Goal: Use online tool/utility: Utilize a website feature to perform a specific function

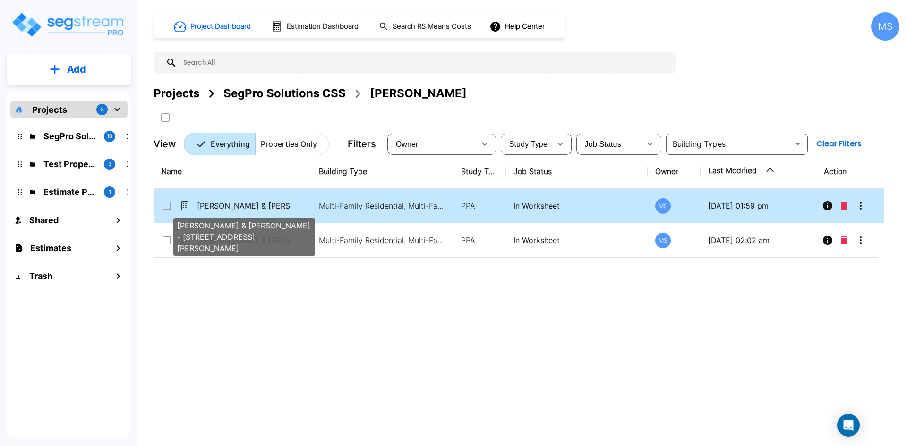
click at [272, 208] on p "[PERSON_NAME] & [PERSON_NAME] - [STREET_ADDRESS][PERSON_NAME]" at bounding box center [244, 205] width 94 height 11
checkbox input "true"
click at [272, 208] on p "[PERSON_NAME] & [PERSON_NAME] - [STREET_ADDRESS][PERSON_NAME]" at bounding box center [244, 205] width 94 height 11
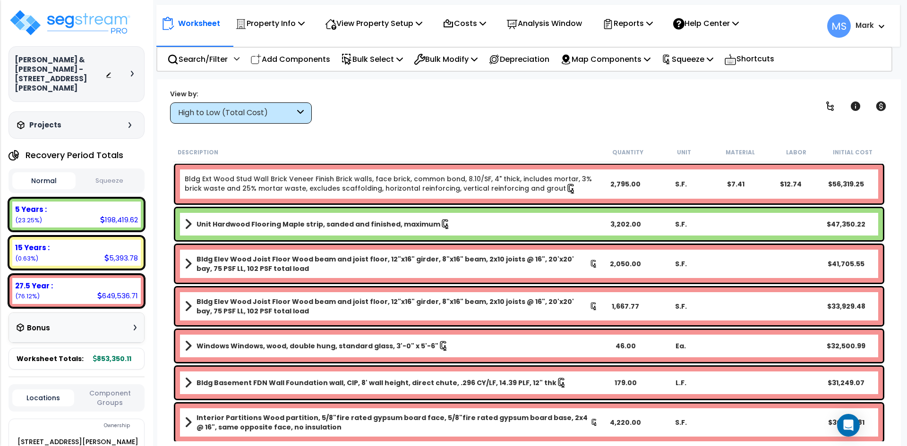
click at [113, 173] on button "Squeeze" at bounding box center [109, 181] width 63 height 17
click at [57, 173] on button "Normal" at bounding box center [43, 181] width 63 height 17
click at [109, 176] on button "Squeeze" at bounding box center [109, 181] width 63 height 17
click at [713, 58] on p "Squeeze" at bounding box center [687, 59] width 52 height 13
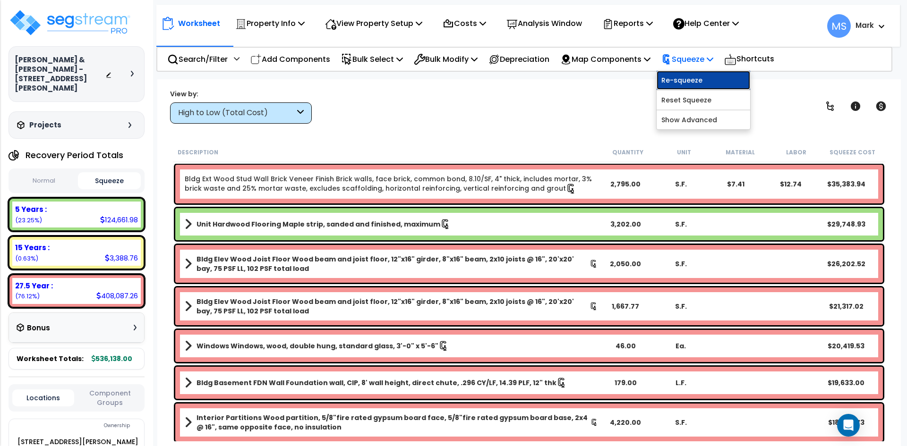
click at [718, 79] on link "Re-squeeze" at bounding box center [703, 80] width 94 height 19
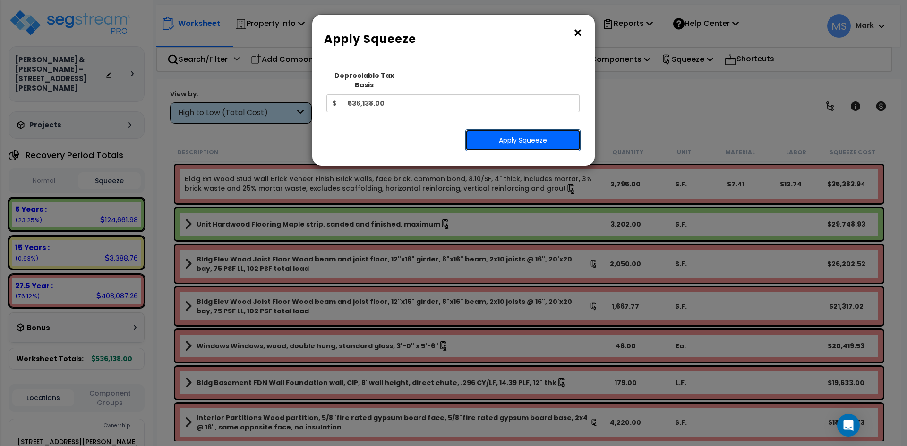
click at [519, 132] on button "Apply Squeeze" at bounding box center [522, 140] width 115 height 22
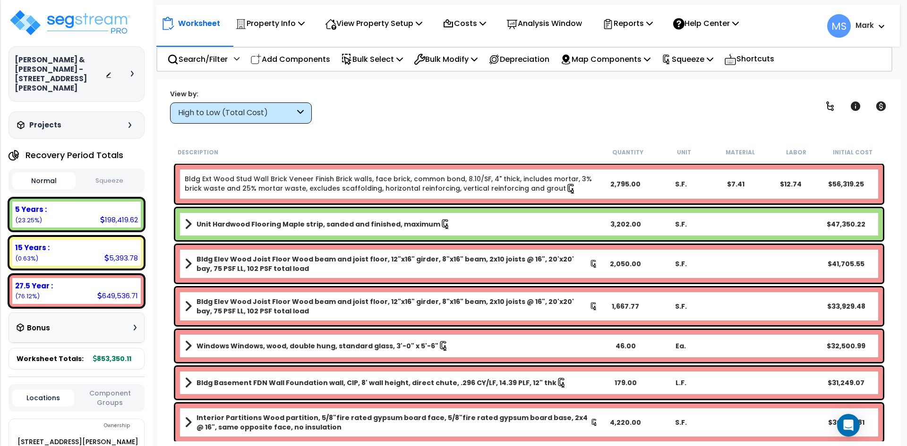
click at [103, 173] on button "Squeeze" at bounding box center [109, 181] width 63 height 17
click at [58, 173] on button "Normal" at bounding box center [43, 181] width 63 height 17
click at [104, 173] on button "Squeeze" at bounding box center [109, 181] width 63 height 17
click at [79, 169] on div "Normal Squeeze" at bounding box center [77, 181] width 136 height 25
drag, startPoint x: 60, startPoint y: 170, endPoint x: 107, endPoint y: 174, distance: 47.0
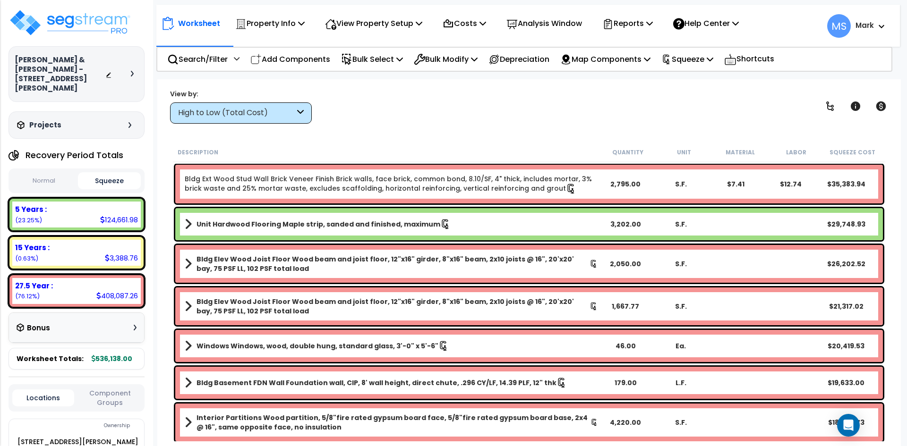
click at [61, 173] on button "Normal" at bounding box center [43, 181] width 63 height 17
click at [116, 174] on button "Squeeze" at bounding box center [109, 181] width 63 height 17
click at [50, 173] on button "Normal" at bounding box center [43, 181] width 63 height 17
click at [111, 175] on button "Squeeze" at bounding box center [109, 181] width 63 height 17
click at [57, 174] on button "Normal" at bounding box center [43, 181] width 63 height 17
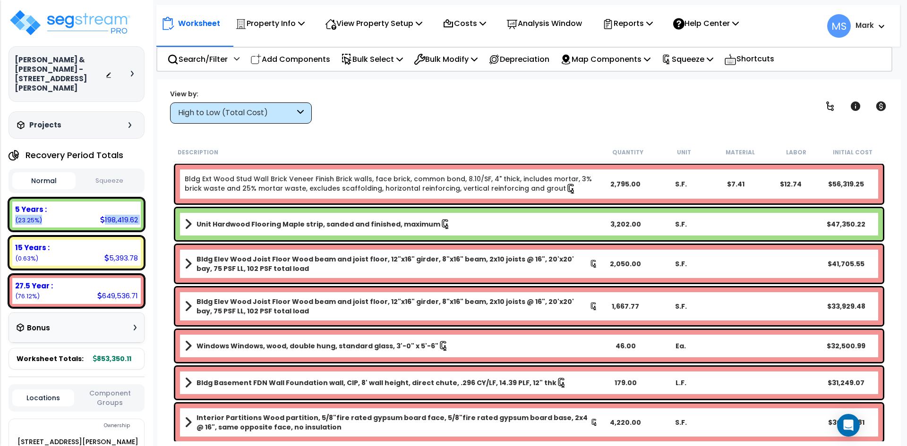
drag, startPoint x: 96, startPoint y: 210, endPoint x: 103, endPoint y: 213, distance: 7.4
click at [103, 213] on div "5 Years : 198,419.62 (23.25%)" at bounding box center [76, 215] width 128 height 26
click at [103, 246] on div "15 Years : 5,393.78 (0.63%)" at bounding box center [76, 253] width 128 height 26
click at [108, 169] on div "Normal Squeeze" at bounding box center [77, 181] width 136 height 25
click at [111, 173] on button "Squeeze" at bounding box center [109, 181] width 63 height 17
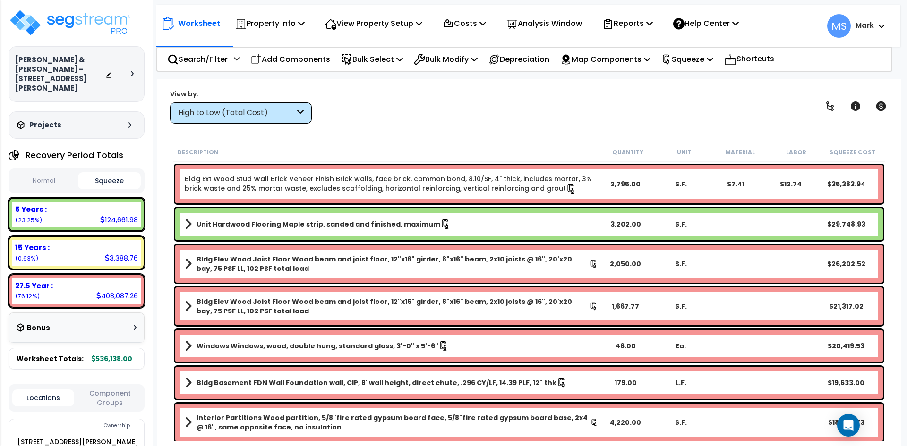
click at [48, 173] on button "Normal" at bounding box center [43, 181] width 63 height 17
click at [110, 173] on button "Squeeze" at bounding box center [109, 181] width 63 height 17
click at [59, 173] on button "Normal" at bounding box center [43, 181] width 63 height 17
click at [100, 175] on button "Squeeze" at bounding box center [109, 181] width 63 height 17
click at [705, 67] on div "Squeeze" at bounding box center [687, 59] width 52 height 22
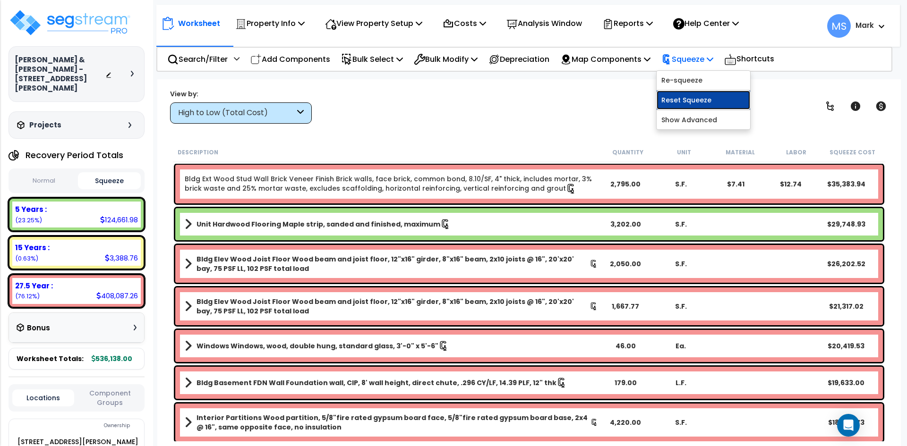
click at [703, 96] on link "Reset Squeeze" at bounding box center [703, 100] width 94 height 19
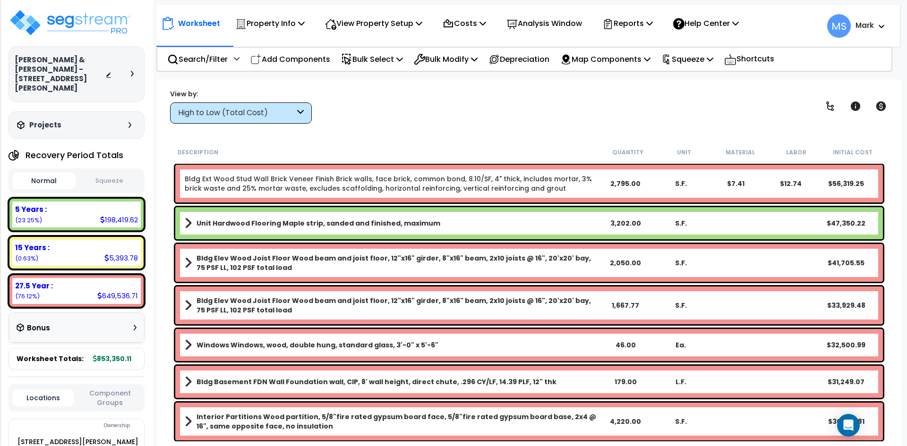
click at [115, 173] on button "Squeeze" at bounding box center [109, 181] width 63 height 17
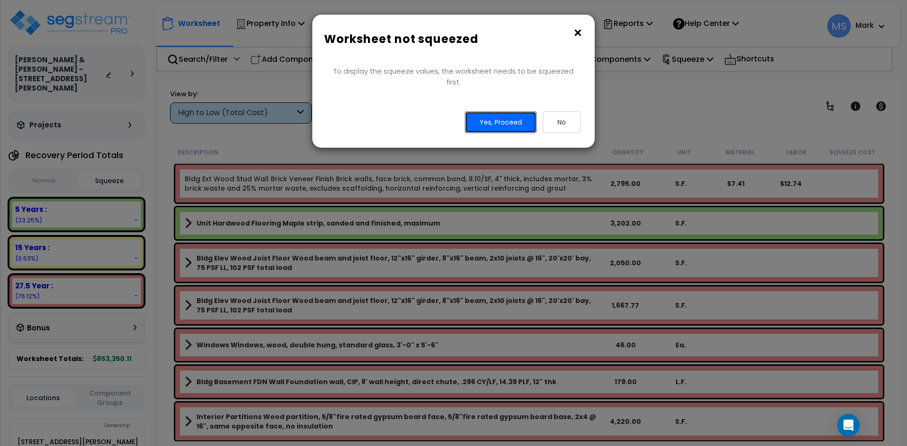
click at [511, 118] on button "Yes, Proceed" at bounding box center [501, 122] width 72 height 22
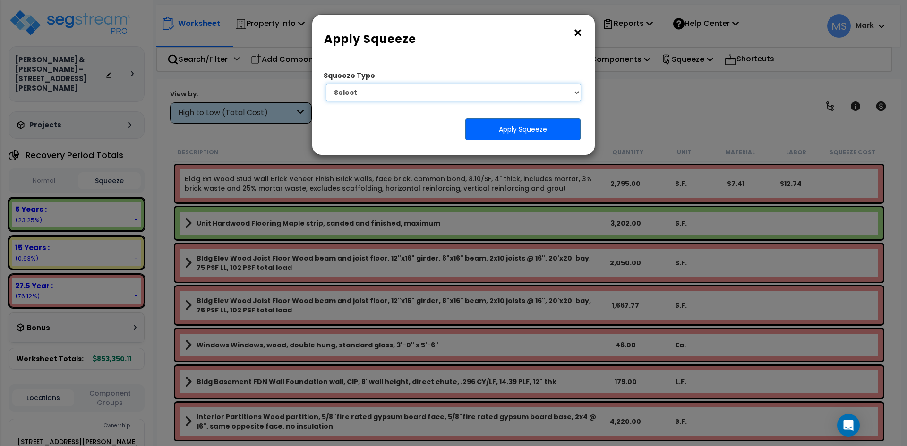
click at [508, 93] on select "Select 1. Squeeze Entire Worksheet 2. Squeeze by Takeoff Cost 3. Squeeze by Uni…" at bounding box center [453, 93] width 255 height 18
select select "squeeze_entire_takeoffsheet"
click at [326, 84] on select "Select 1. Squeeze Entire Worksheet 2. Squeeze by Takeoff Cost 3. Squeeze by Uni…" at bounding box center [453, 93] width 255 height 18
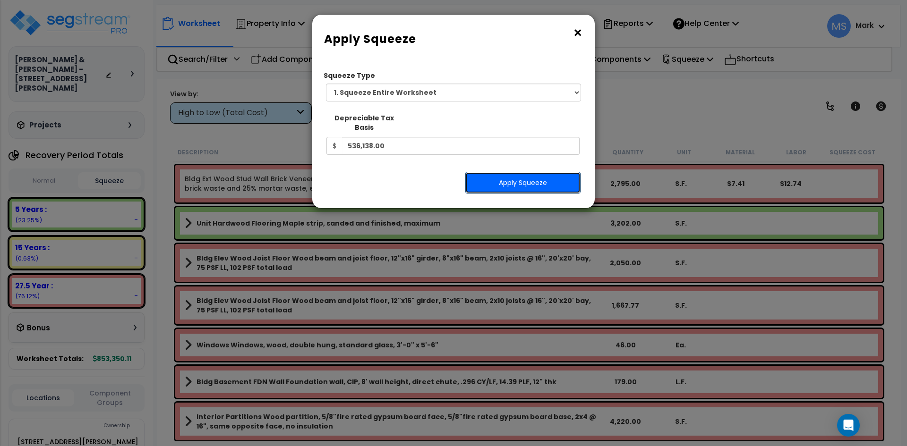
click at [535, 176] on button "Apply Squeeze" at bounding box center [522, 183] width 115 height 22
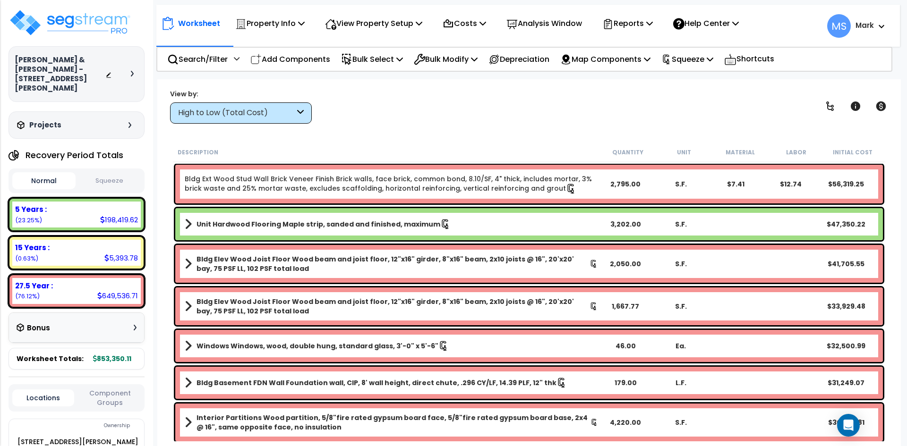
click at [111, 173] on button "Squeeze" at bounding box center [109, 181] width 63 height 17
click at [61, 175] on button "Normal" at bounding box center [43, 181] width 63 height 17
click at [124, 175] on button "Squeeze" at bounding box center [109, 181] width 63 height 17
click at [881, 102] on icon at bounding box center [881, 106] width 10 height 9
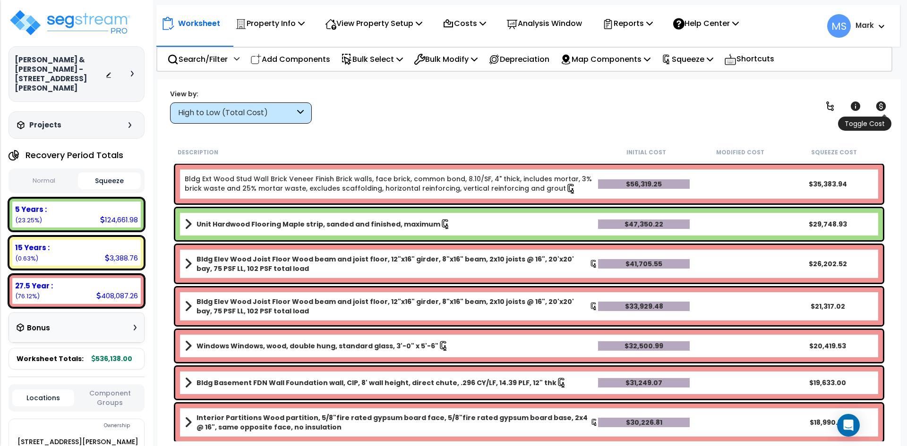
click at [881, 102] on icon at bounding box center [881, 106] width 10 height 9
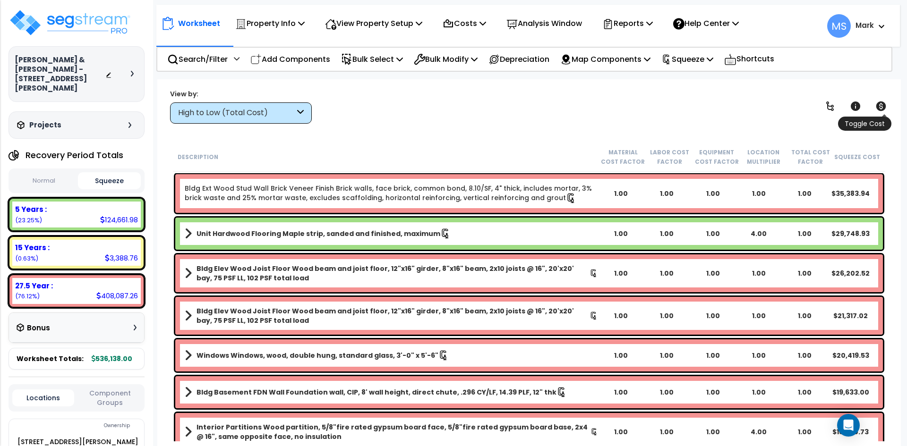
click at [881, 102] on icon at bounding box center [881, 106] width 10 height 9
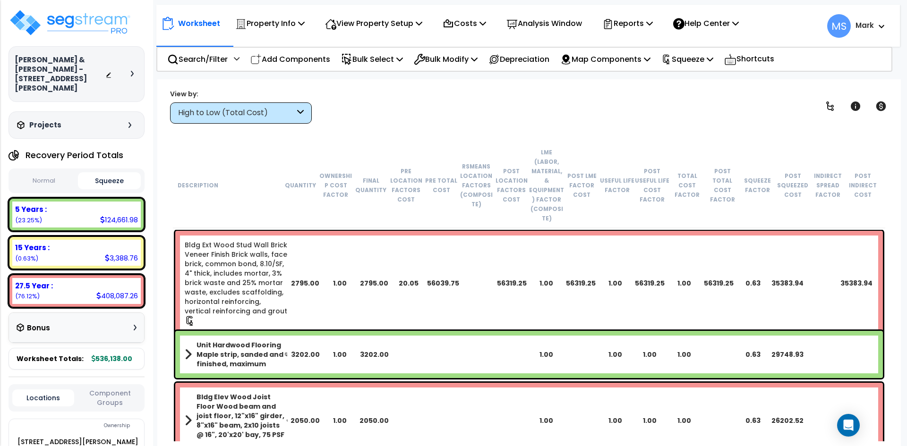
click at [57, 173] on button "Normal" at bounding box center [43, 181] width 63 height 17
click at [102, 173] on button "Squeeze" at bounding box center [109, 181] width 63 height 17
click at [66, 175] on button "Normal" at bounding box center [43, 181] width 63 height 17
click at [115, 173] on button "Squeeze" at bounding box center [109, 181] width 63 height 17
click at [577, 24] on p "Analysis Window" at bounding box center [544, 23] width 76 height 13
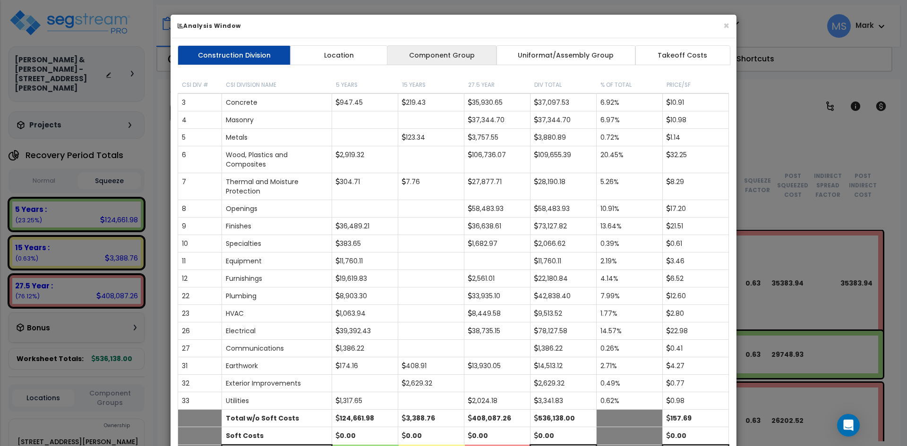
click at [464, 62] on link "Component Group" at bounding box center [442, 55] width 110 height 20
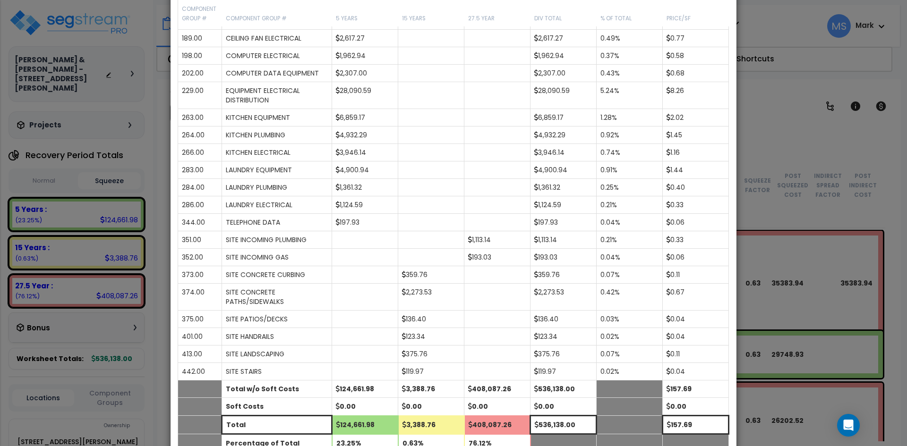
scroll to position [850, 0]
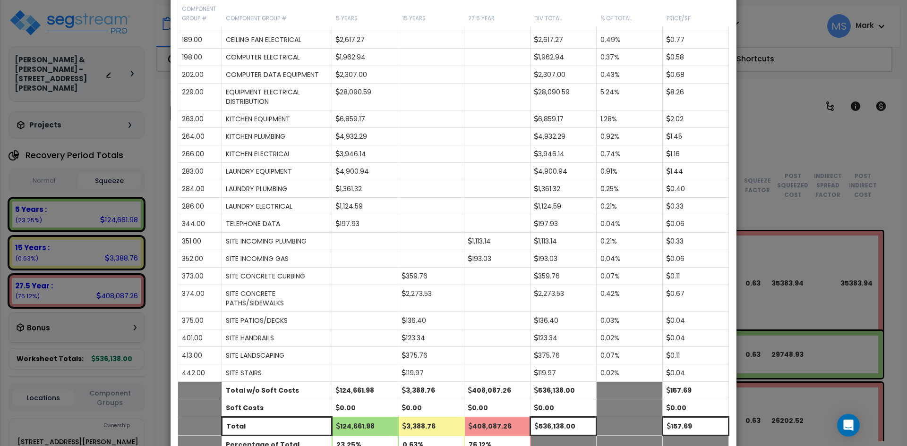
click at [809, 140] on div "× Analysis Window Construction Division Location Component Group Uniformat/Asse…" at bounding box center [453, 223] width 907 height 446
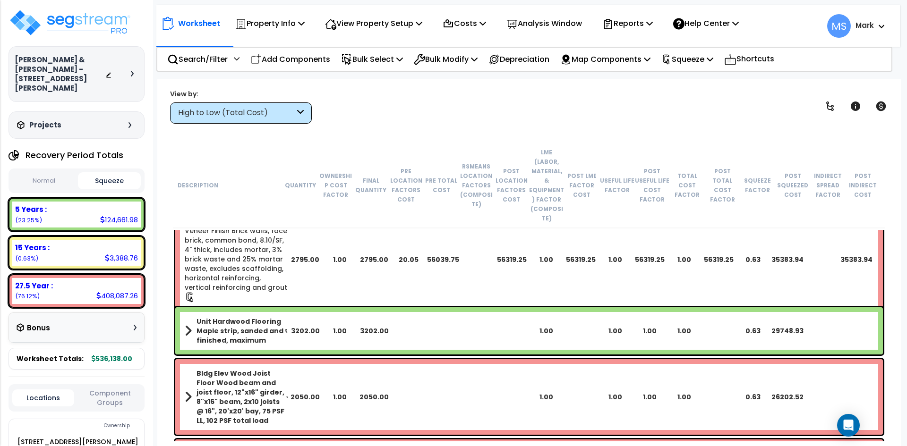
scroll to position [0, 0]
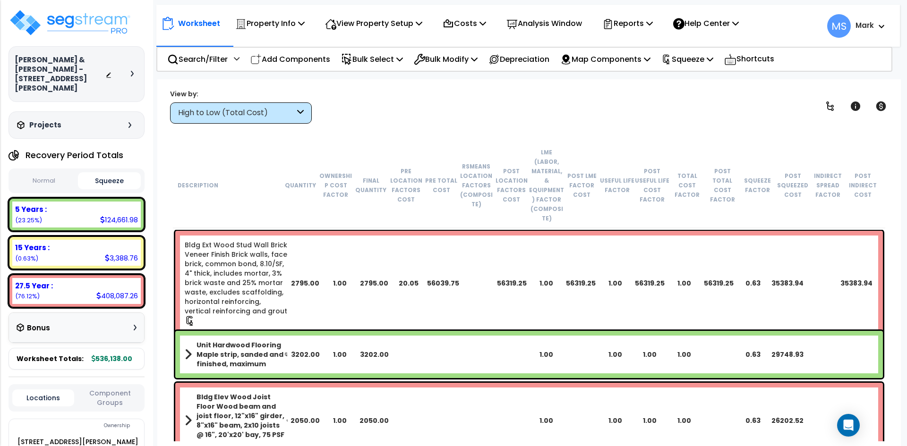
click at [258, 341] on b "Unit Hardwood Flooring Maple strip, sanded and finished, maximum" at bounding box center [240, 355] width 88 height 28
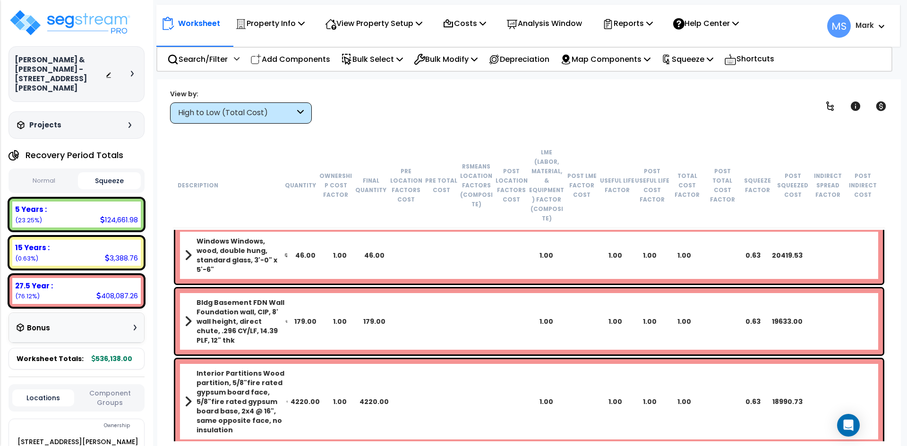
scroll to position [472, 0]
